Goal: Task Accomplishment & Management: Use online tool/utility

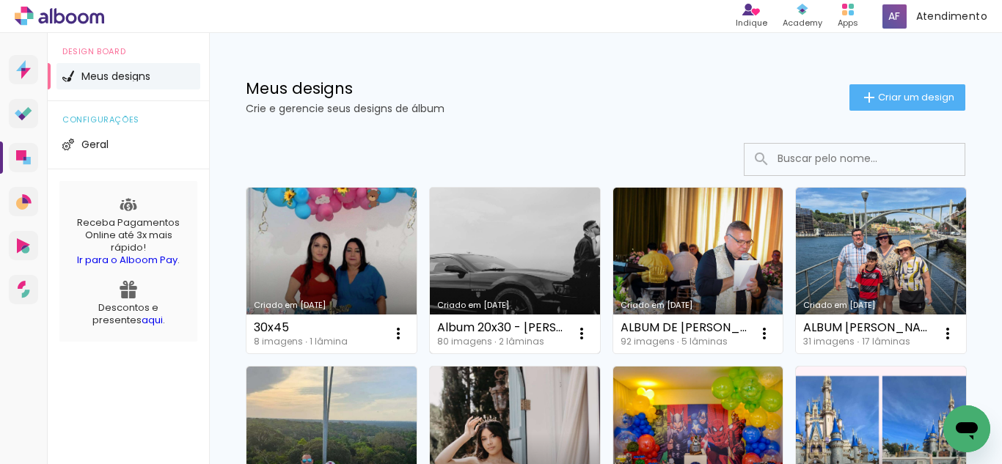
click at [528, 274] on link "Criado em [DATE]" at bounding box center [515, 271] width 170 height 166
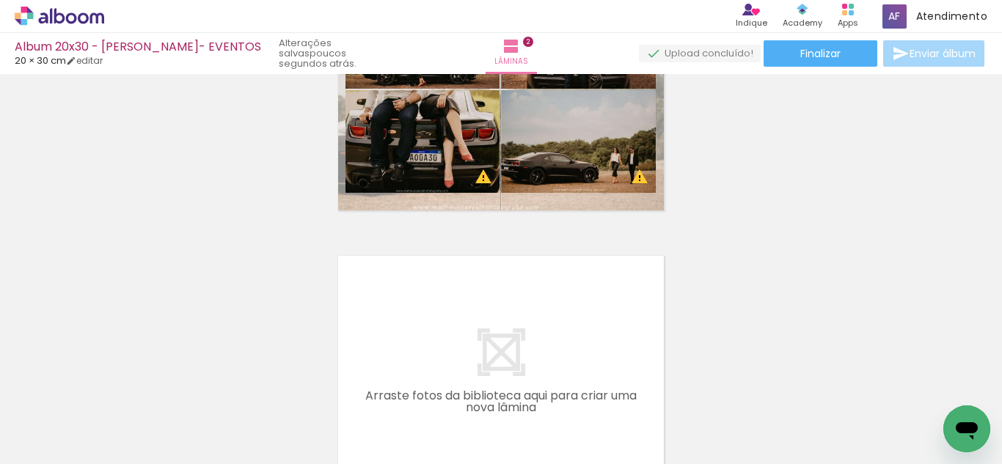
scroll to position [0, 275]
